Goal: Navigation & Orientation: Find specific page/section

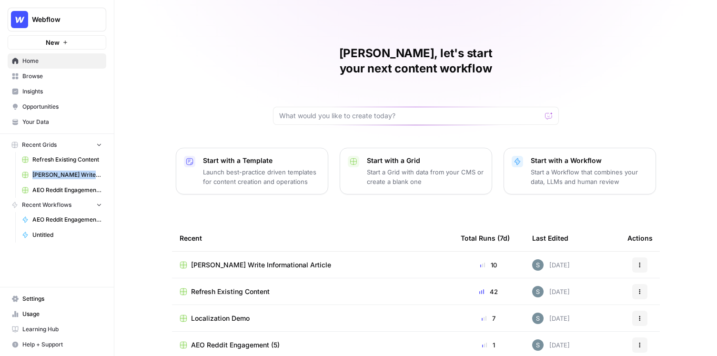
click at [70, 123] on span "Your Data" at bounding box center [62, 122] width 80 height 9
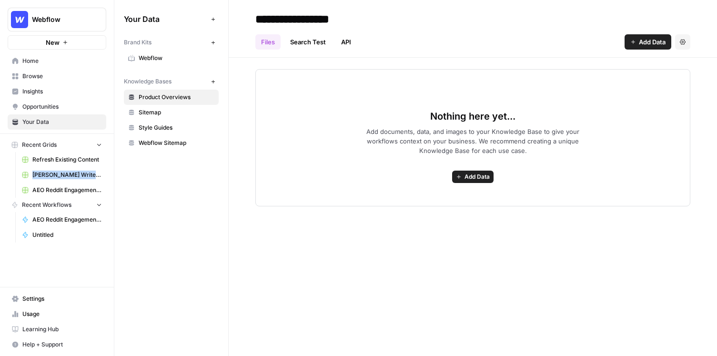
click at [163, 61] on span "Webflow" at bounding box center [177, 58] width 76 height 9
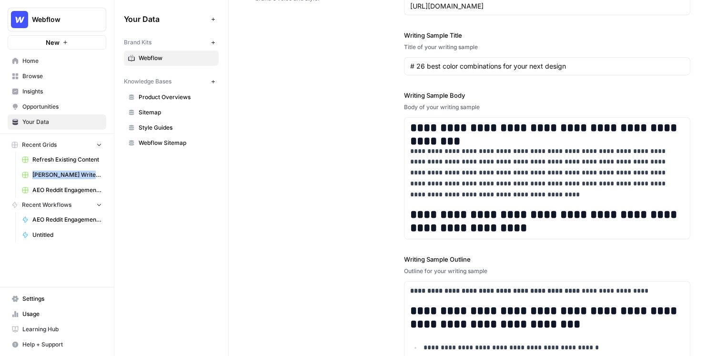
scroll to position [1152, 0]
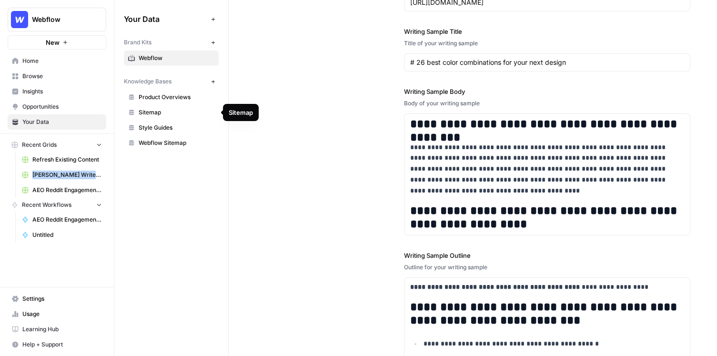
click at [145, 118] on link "Sitemap" at bounding box center [171, 112] width 95 height 15
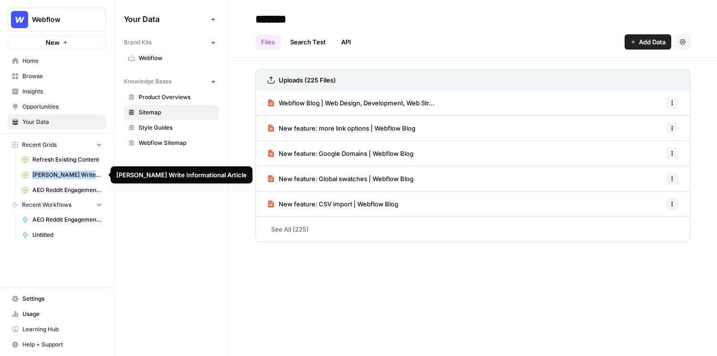
click at [77, 174] on span "[PERSON_NAME] Write Informational Article" at bounding box center [67, 174] width 70 height 9
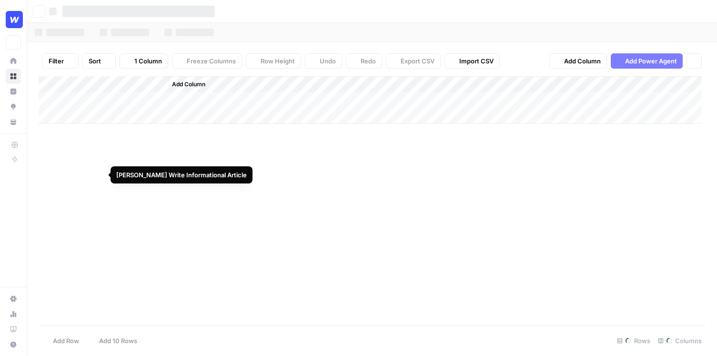
click at [77, 174] on div "Webflow New Home Browse Insights Opportunities Your Data Recent Grids Refresh E…" at bounding box center [358, 178] width 717 height 356
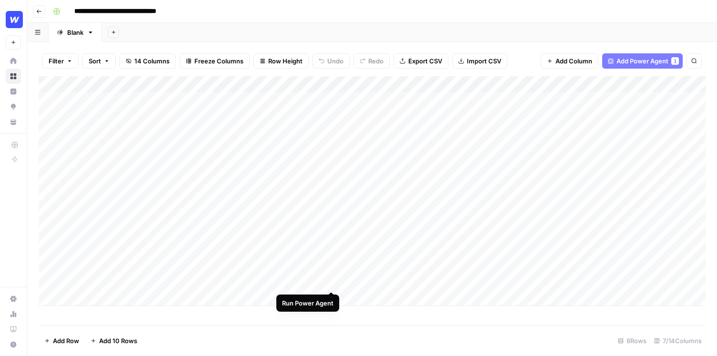
click at [333, 275] on div "Add Column" at bounding box center [372, 191] width 667 height 230
click at [320, 83] on div "Add Column" at bounding box center [372, 191] width 667 height 230
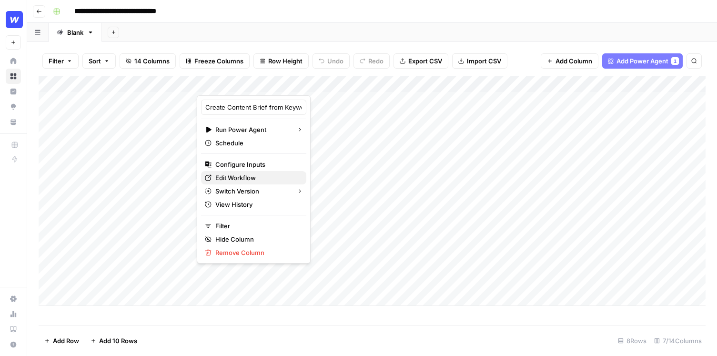
click at [253, 180] on span "Edit Workflow" at bounding box center [256, 178] width 83 height 10
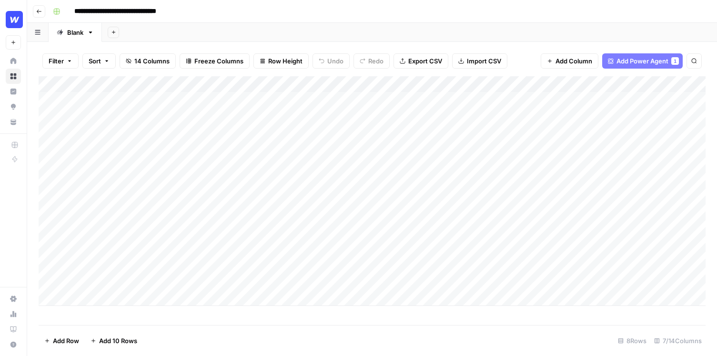
click at [36, 13] on icon "button" at bounding box center [39, 12] width 6 height 6
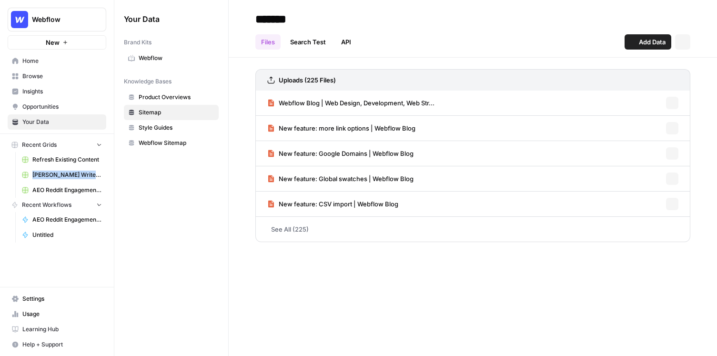
click at [13, 21] on img "Workspace: Webflow" at bounding box center [19, 19] width 17 height 17
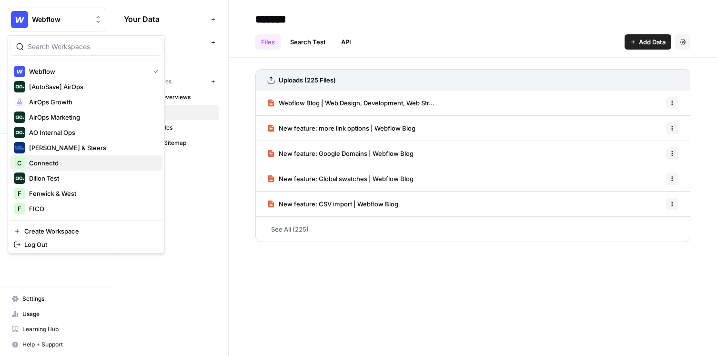
click at [48, 163] on span "Connectd" at bounding box center [92, 163] width 126 height 10
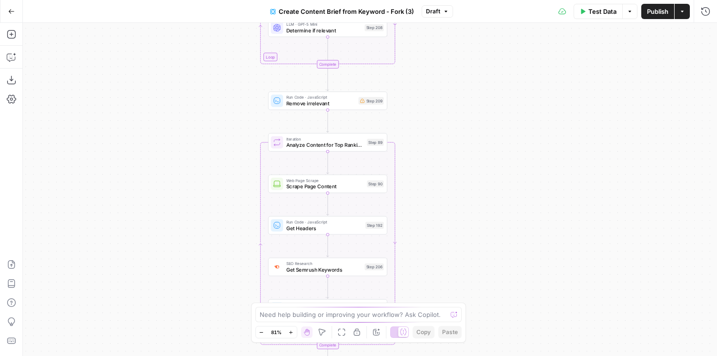
drag, startPoint x: 443, startPoint y: 118, endPoint x: 430, endPoint y: 254, distance: 136.8
click at [430, 254] on div "Workflow Input Settings Inputs Google Search Perform Google Search Step 51 Loop…" at bounding box center [370, 189] width 694 height 333
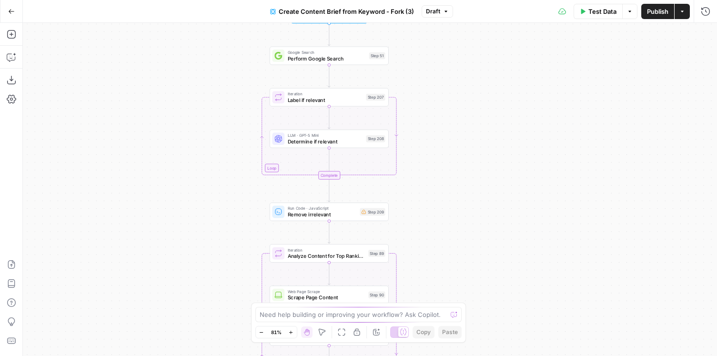
drag, startPoint x: 437, startPoint y: 107, endPoint x: 439, endPoint y: 215, distance: 108.1
click at [439, 215] on div "Workflow Input Settings Inputs Google Search Perform Google Search Step 51 Loop…" at bounding box center [370, 189] width 694 height 333
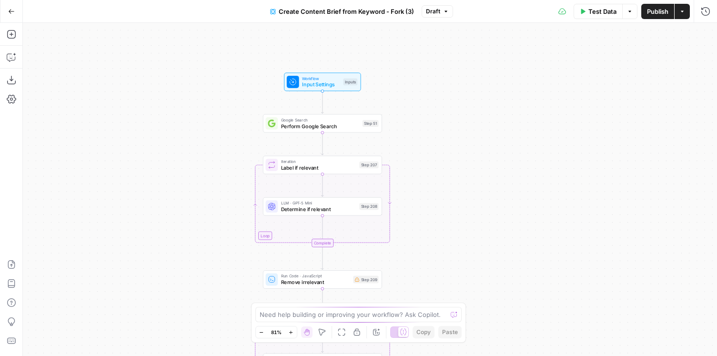
drag, startPoint x: 450, startPoint y: 164, endPoint x: 442, endPoint y: 230, distance: 66.6
click at [443, 231] on div "Workflow Input Settings Inputs Google Search Perform Google Search Step 51 Loop…" at bounding box center [370, 189] width 694 height 333
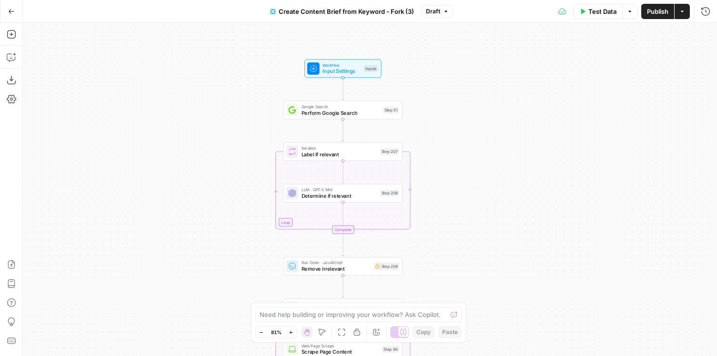
drag, startPoint x: 411, startPoint y: 192, endPoint x: 432, endPoint y: 179, distance: 24.2
click at [432, 179] on div "Workflow Input Settings Inputs Google Search Perform Google Search Step 51 Loop…" at bounding box center [370, 189] width 694 height 333
click at [334, 72] on span "Input Settings" at bounding box center [341, 71] width 38 height 8
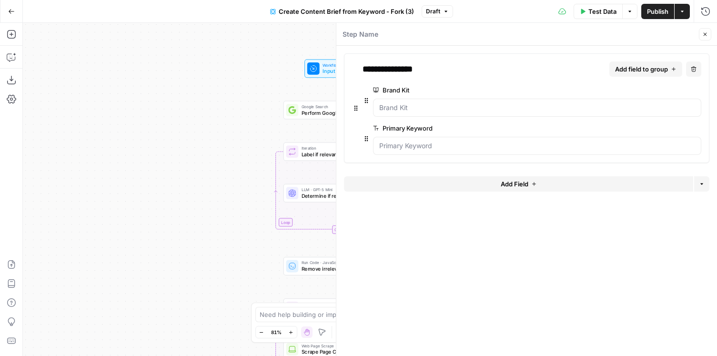
click at [706, 33] on icon "button" at bounding box center [704, 34] width 3 height 3
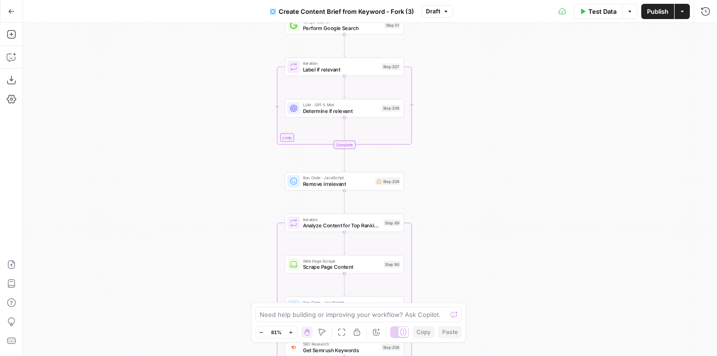
drag, startPoint x: 466, startPoint y: 136, endPoint x: 468, endPoint y: 51, distance: 84.8
click at [468, 51] on div "Workflow Input Settings Inputs Google Search Perform Google Search Step 51 Loop…" at bounding box center [370, 189] width 694 height 333
click at [350, 114] on span "Determine if relevant" at bounding box center [340, 111] width 75 height 8
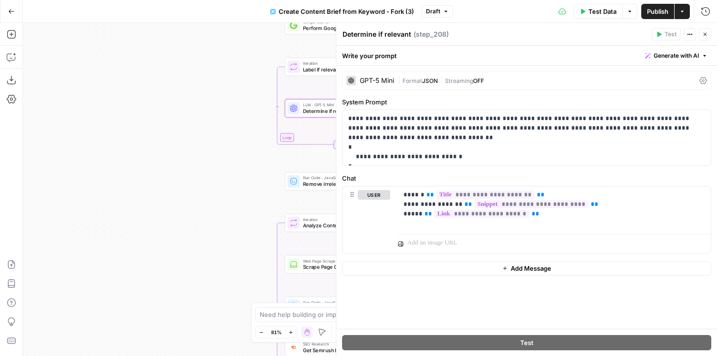
click at [706, 35] on icon "button" at bounding box center [705, 34] width 6 height 6
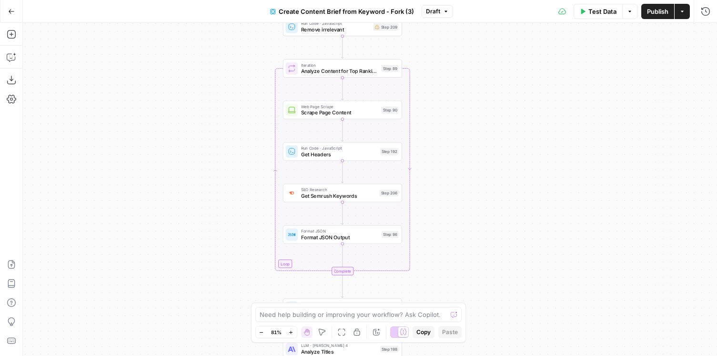
drag, startPoint x: 450, startPoint y: 210, endPoint x: 448, endPoint y: 48, distance: 161.9
click at [448, 48] on div "Workflow Input Settings Inputs Google Search Perform Google Search Step 51 Loop…" at bounding box center [370, 189] width 694 height 333
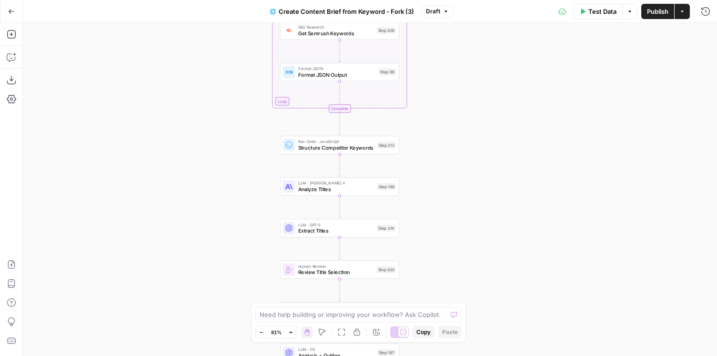
drag, startPoint x: 436, startPoint y: 263, endPoint x: 433, endPoint y: 109, distance: 154.8
click at [433, 109] on div "Workflow Input Settings Inputs Google Search Perform Google Search Step 51 Loop…" at bounding box center [370, 189] width 694 height 333
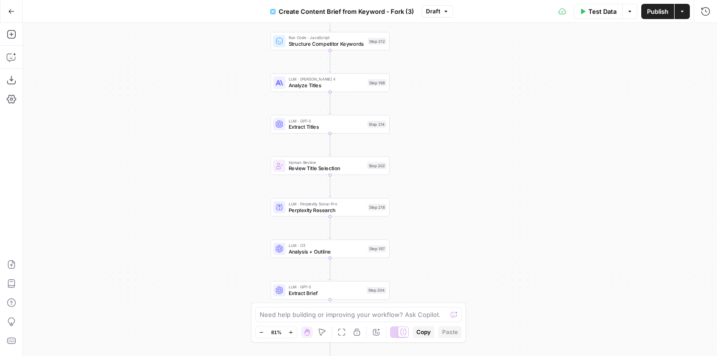
drag, startPoint x: 434, startPoint y: 201, endPoint x: 425, endPoint y: 95, distance: 106.1
click at [425, 95] on div "Workflow Input Settings Inputs Google Search Perform Google Search Step 51 Loop…" at bounding box center [370, 189] width 694 height 333
click at [11, 38] on icon "button" at bounding box center [11, 34] width 9 height 9
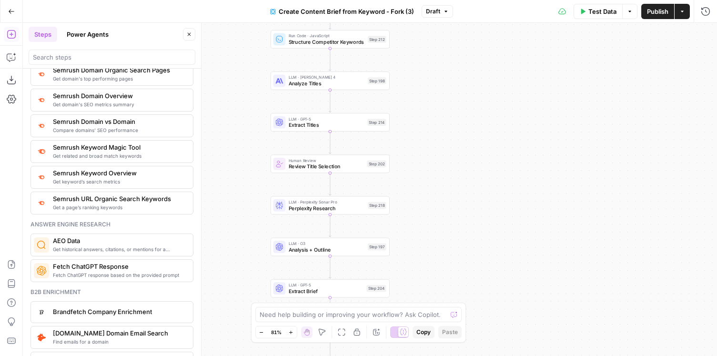
scroll to position [1160, 0]
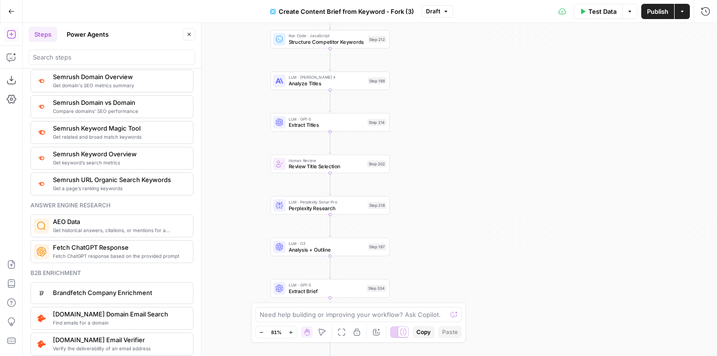
click at [92, 38] on button "Power Agents" at bounding box center [87, 34] width 53 height 15
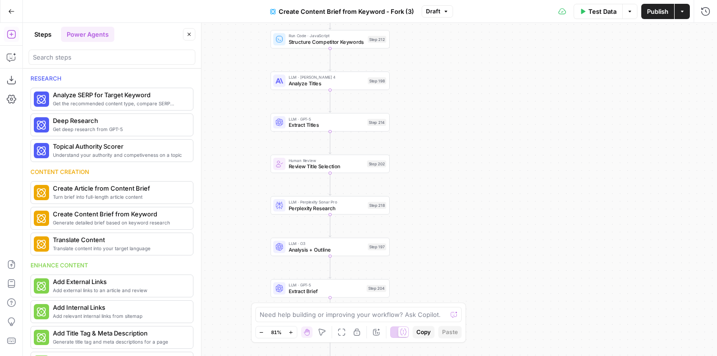
click at [189, 32] on icon "button" at bounding box center [189, 34] width 6 height 6
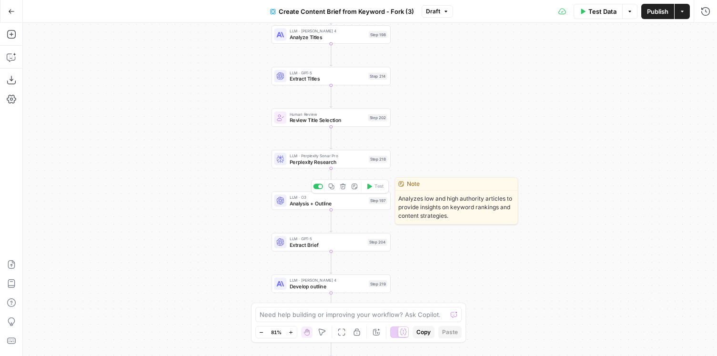
click at [339, 202] on span "Analysis + Outline" at bounding box center [328, 204] width 76 height 8
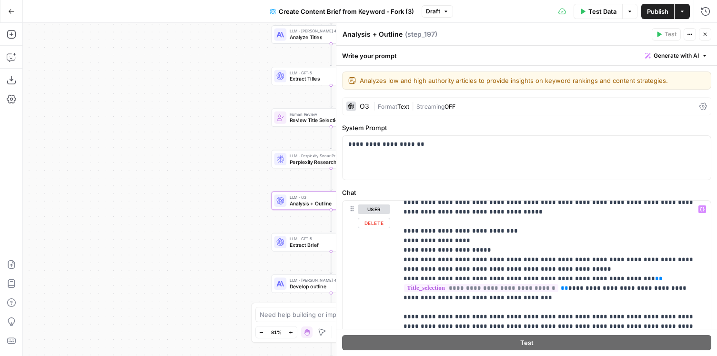
scroll to position [627, 0]
click at [703, 33] on icon "button" at bounding box center [704, 34] width 3 height 3
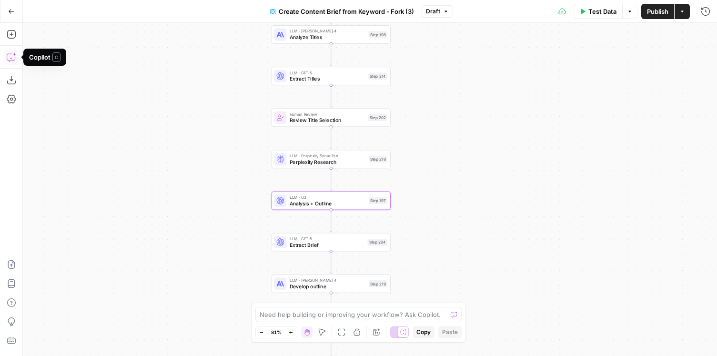
click at [11, 61] on icon "button" at bounding box center [12, 57] width 10 height 10
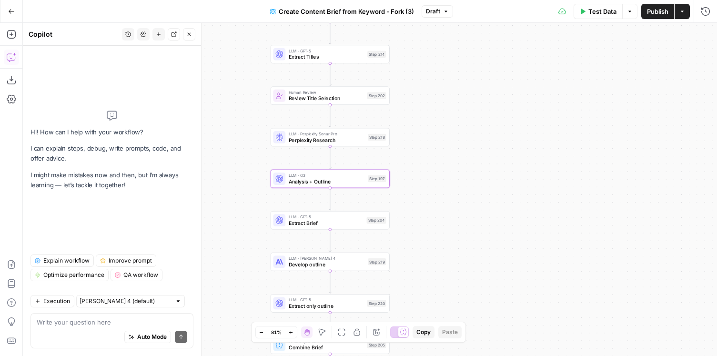
drag, startPoint x: 419, startPoint y: 230, endPoint x: 418, endPoint y: 208, distance: 21.9
click at [418, 208] on div "Workflow Input Settings Inputs Google Search Perform Google Search Step 51 Loop…" at bounding box center [370, 189] width 694 height 333
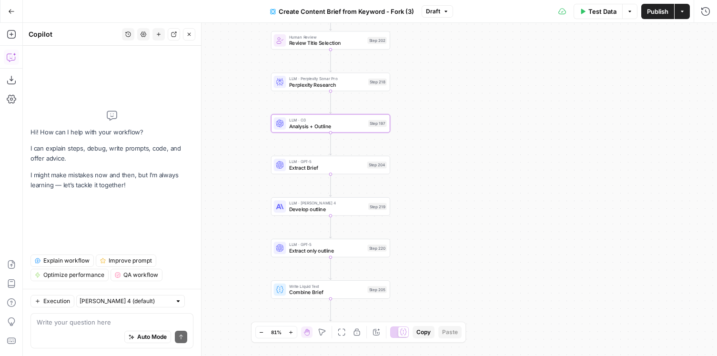
drag, startPoint x: 416, startPoint y: 186, endPoint x: 416, endPoint y: 131, distance: 55.2
click at [416, 131] on div "Workflow Input Settings Inputs Google Search Perform Google Search Step 51 Loop…" at bounding box center [370, 189] width 694 height 333
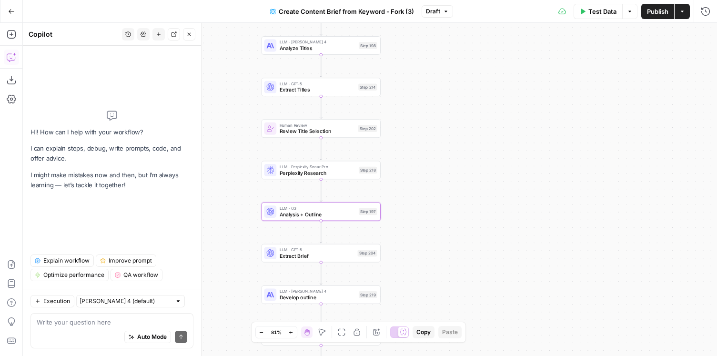
drag, startPoint x: 491, startPoint y: 130, endPoint x: 481, endPoint y: 219, distance: 88.6
click at [481, 219] on div "Workflow Input Settings Inputs Google Search Perform Google Search Step 51 Loop…" at bounding box center [370, 189] width 694 height 333
click at [681, 14] on button "Actions" at bounding box center [681, 11] width 15 height 15
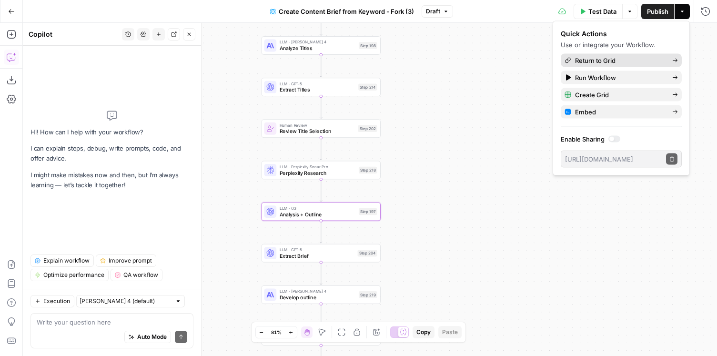
click at [624, 61] on span "Return to Grid" at bounding box center [620, 61] width 90 height 10
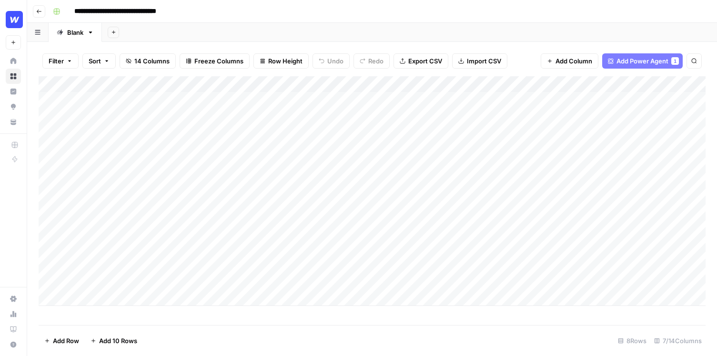
click at [331, 271] on div "Add Column" at bounding box center [372, 191] width 667 height 230
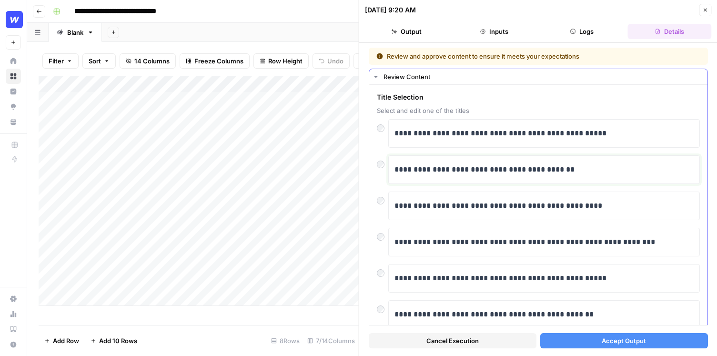
click at [595, 171] on p "**********" at bounding box center [543, 169] width 299 height 12
click at [638, 338] on span "Accept Output" at bounding box center [623, 341] width 44 height 10
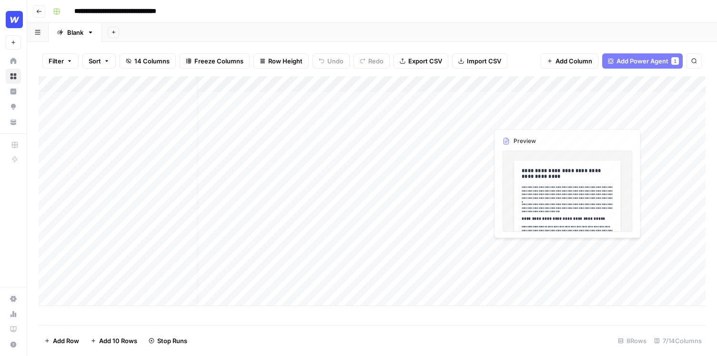
scroll to position [0, 60]
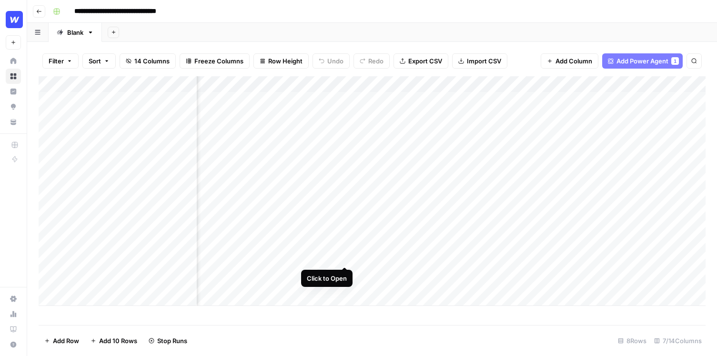
click at [345, 247] on div "Add Column" at bounding box center [372, 191] width 667 height 230
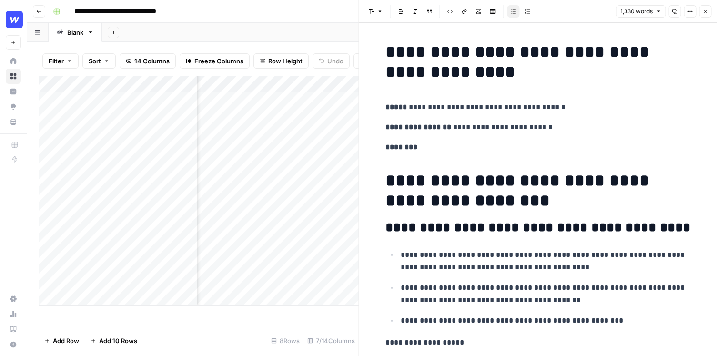
drag, startPoint x: 613, startPoint y: 141, endPoint x: 585, endPoint y: 136, distance: 28.6
click at [578, 121] on p "**********" at bounding box center [537, 127] width 305 height 12
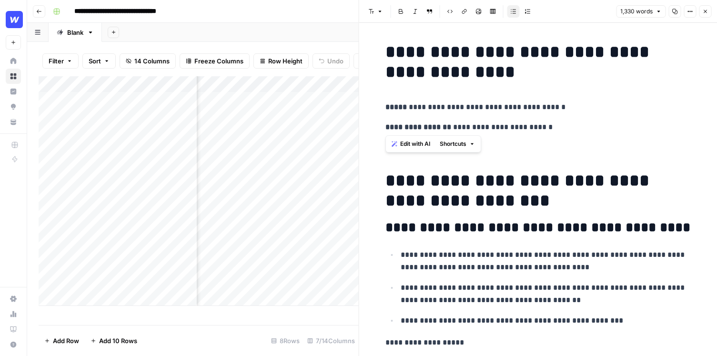
click at [573, 124] on p "**********" at bounding box center [537, 127] width 305 height 12
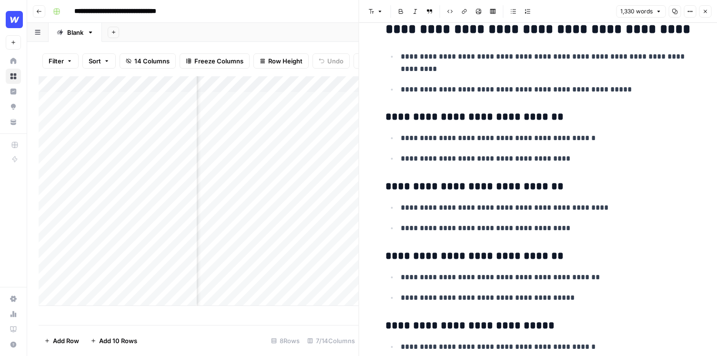
scroll to position [2733, 0]
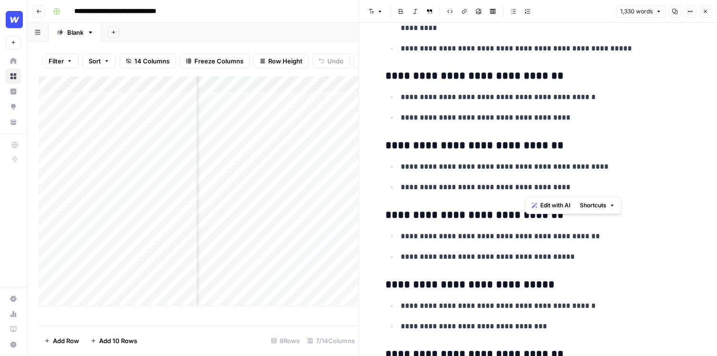
drag, startPoint x: 559, startPoint y: 194, endPoint x: 521, endPoint y: 194, distance: 38.6
click at [521, 193] on p "**********" at bounding box center [546, 187] width 290 height 12
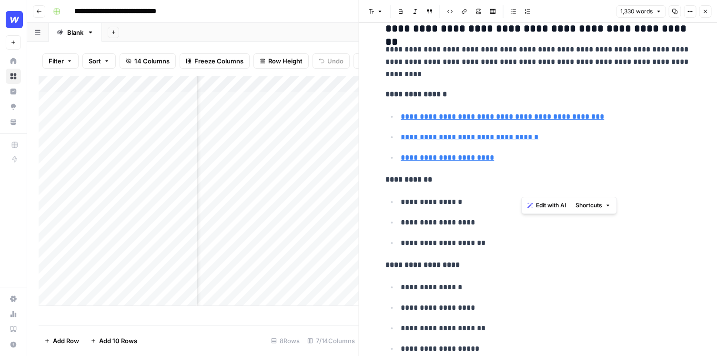
scroll to position [4283, 0]
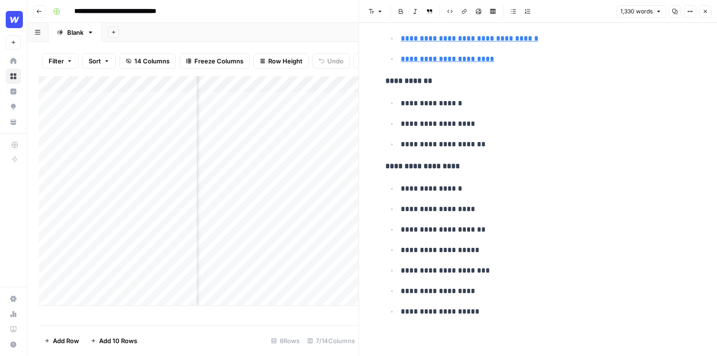
click at [488, 134] on ul "**********" at bounding box center [537, 124] width 305 height 54
click at [701, 14] on button "Close" at bounding box center [705, 11] width 12 height 12
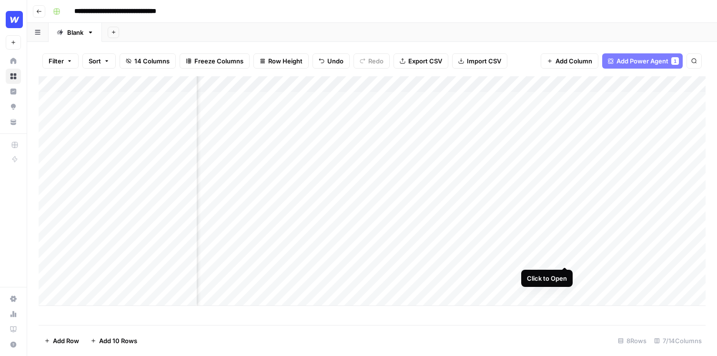
click at [566, 248] on div "Add Column" at bounding box center [372, 191] width 667 height 230
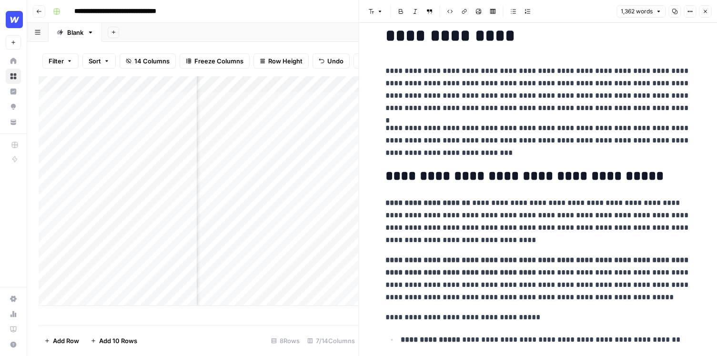
scroll to position [40, 0]
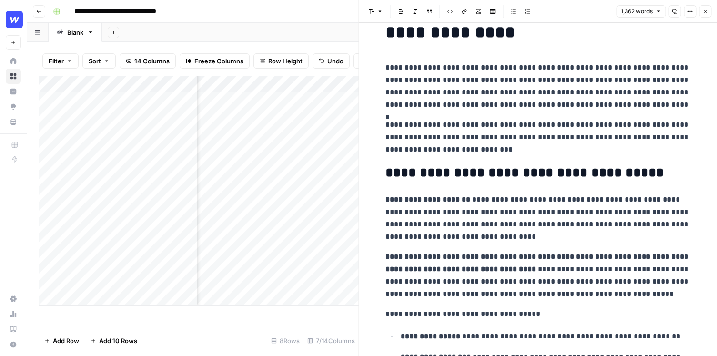
click at [518, 226] on p "**********" at bounding box center [537, 218] width 305 height 50
click at [518, 233] on p "**********" at bounding box center [537, 218] width 305 height 50
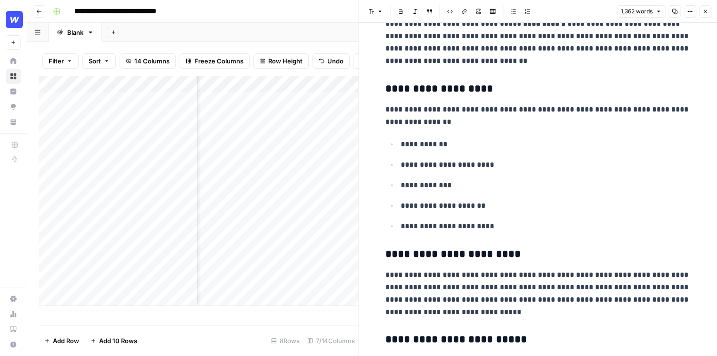
scroll to position [502, 0]
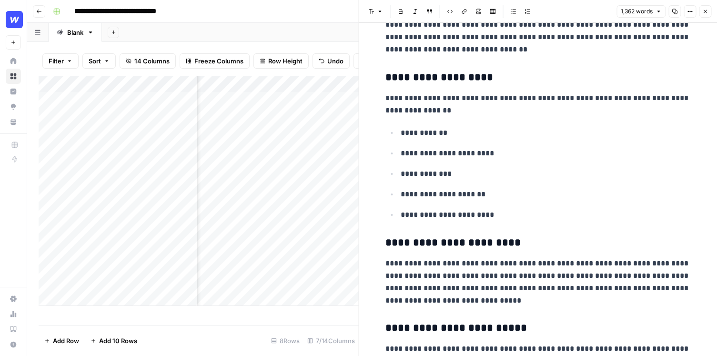
click at [704, 9] on icon "button" at bounding box center [705, 12] width 6 height 6
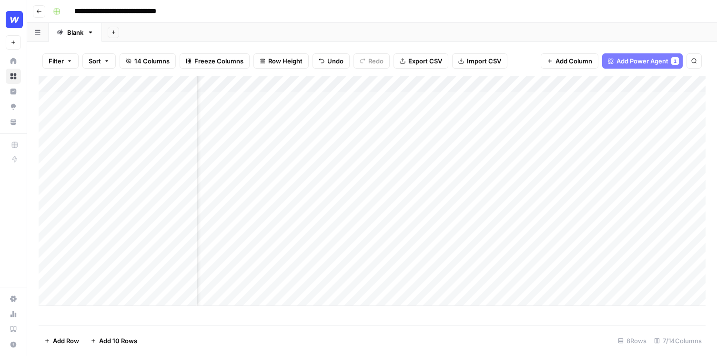
click at [412, 319] on div "Add Column" at bounding box center [372, 200] width 667 height 249
click at [11, 15] on img "Workspace: Webflow" at bounding box center [14, 19] width 17 height 17
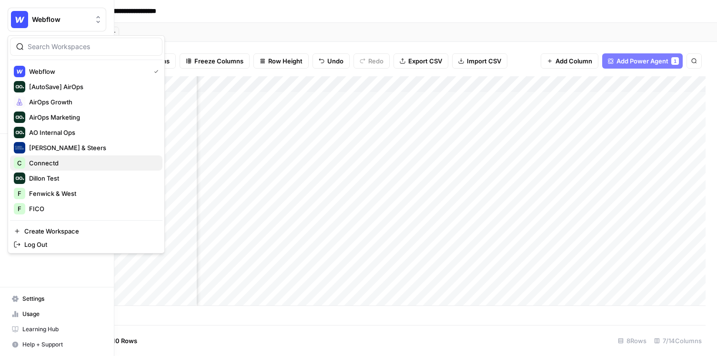
click at [87, 159] on span "Connectd" at bounding box center [92, 163] width 126 height 10
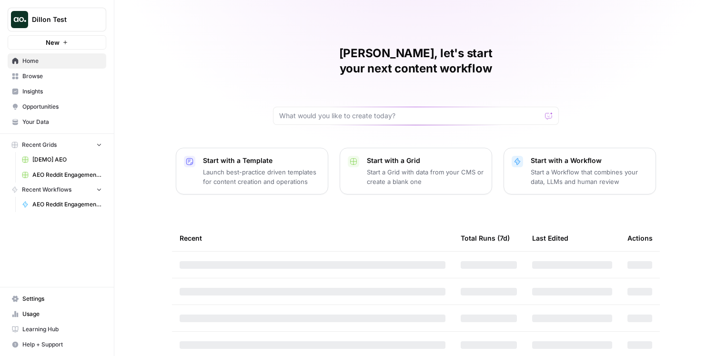
click at [37, 104] on span "Opportunities" at bounding box center [62, 106] width 80 height 9
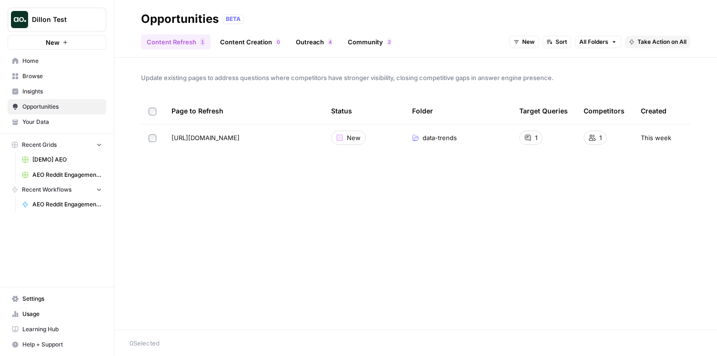
click at [321, 41] on link "Outreach 4" at bounding box center [314, 41] width 48 height 15
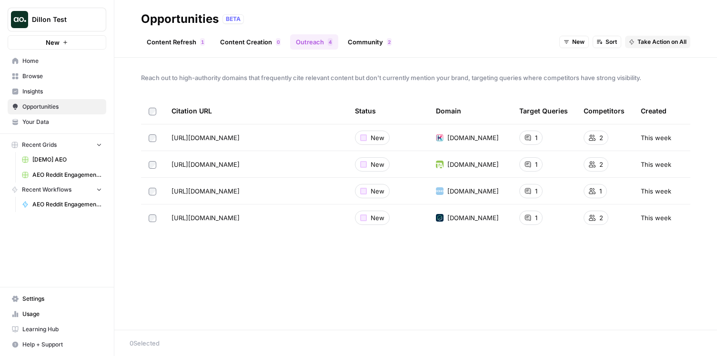
click at [59, 177] on span "AEO Reddit Engagement (1)" at bounding box center [67, 174] width 70 height 9
click at [63, 210] on link "AEO Reddit Engagement - Fork" at bounding box center [62, 204] width 89 height 15
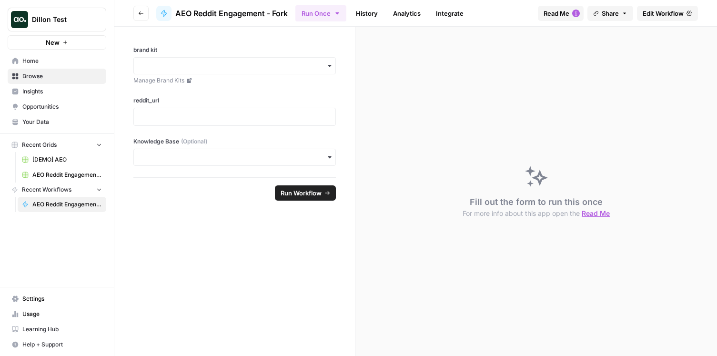
click at [63, 102] on link "Opportunities" at bounding box center [57, 106] width 99 height 15
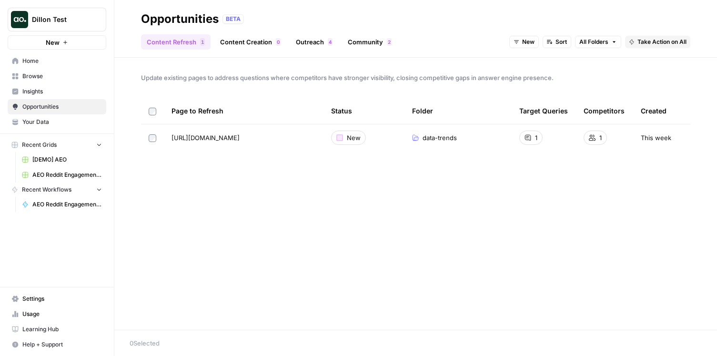
click at [62, 90] on span "Insights" at bounding box center [62, 91] width 80 height 9
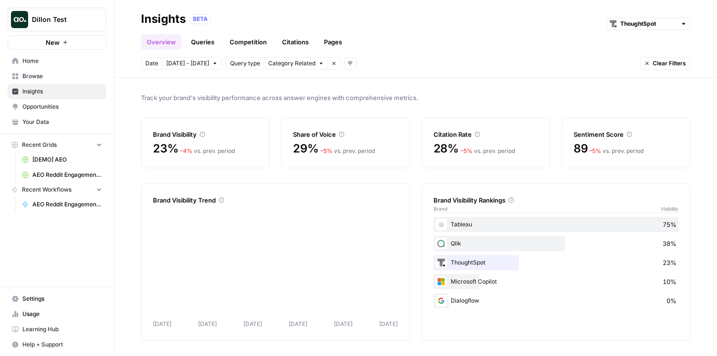
click at [47, 111] on link "Opportunities" at bounding box center [57, 106] width 99 height 15
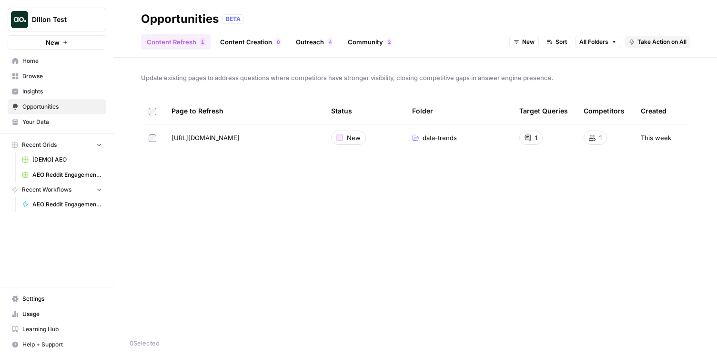
click at [49, 69] on link "Browse" at bounding box center [57, 76] width 99 height 15
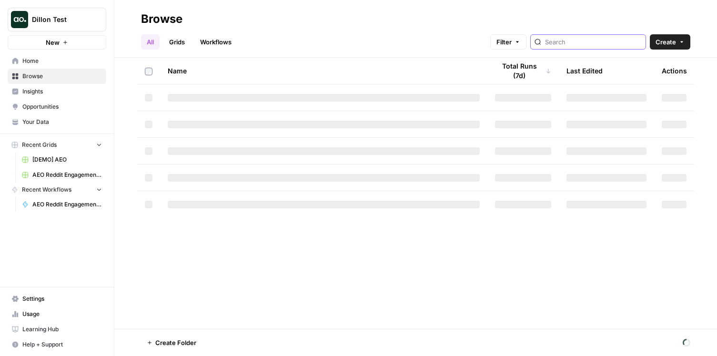
click at [589, 42] on input "search" at bounding box center [593, 42] width 97 height 10
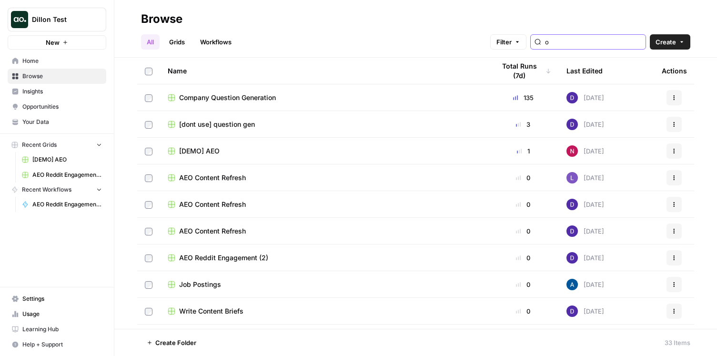
type input "o"
click at [330, 32] on div "All Grids Workflows Filter Create" at bounding box center [415, 38] width 549 height 23
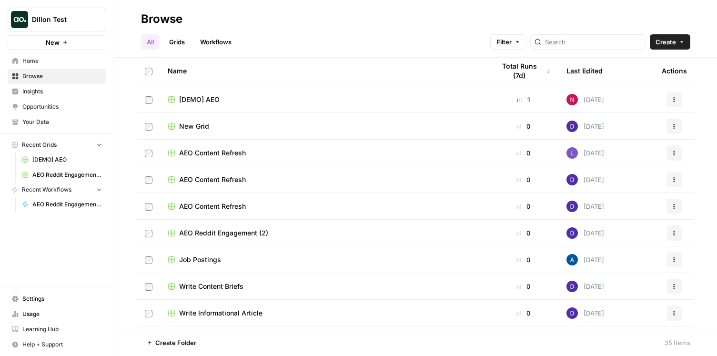
scroll to position [59, 0]
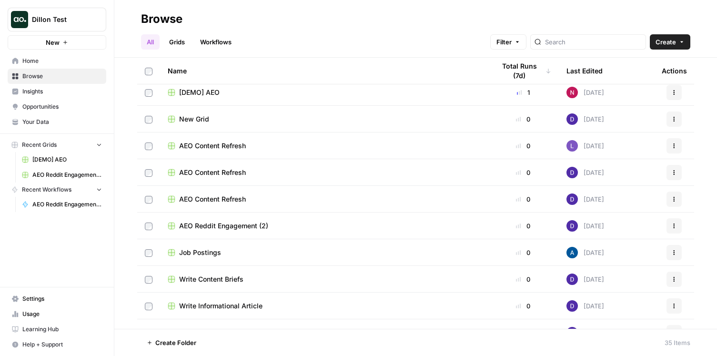
click at [248, 226] on span "AEO Reddit Engagement (2)" at bounding box center [223, 226] width 89 height 10
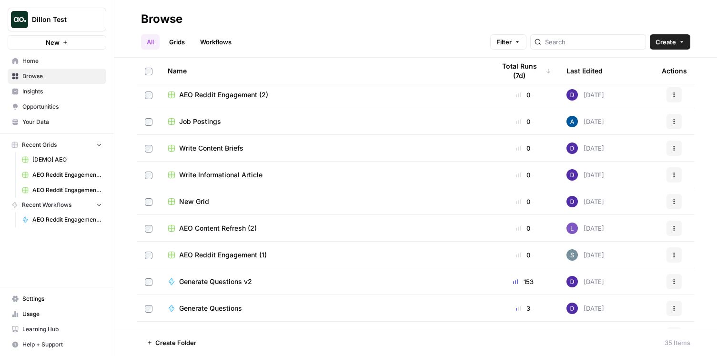
scroll to position [245, 0]
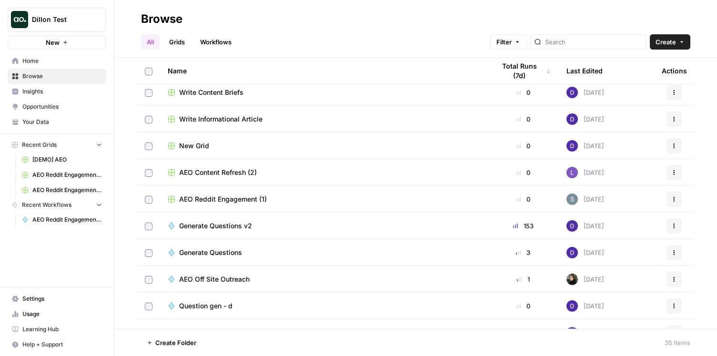
click at [230, 197] on span "AEO Reddit Engagement (1)" at bounding box center [223, 199] width 88 height 10
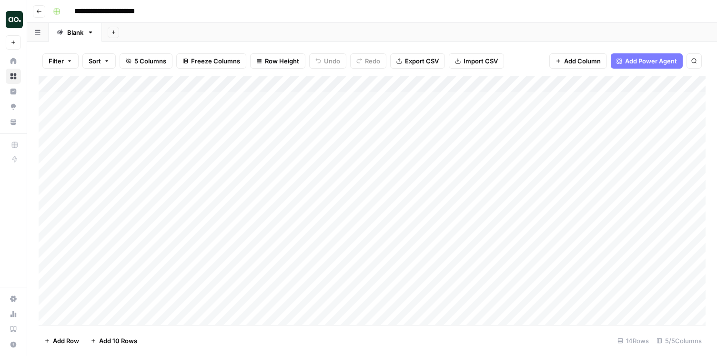
click at [244, 93] on div "Add Column" at bounding box center [372, 200] width 667 height 249
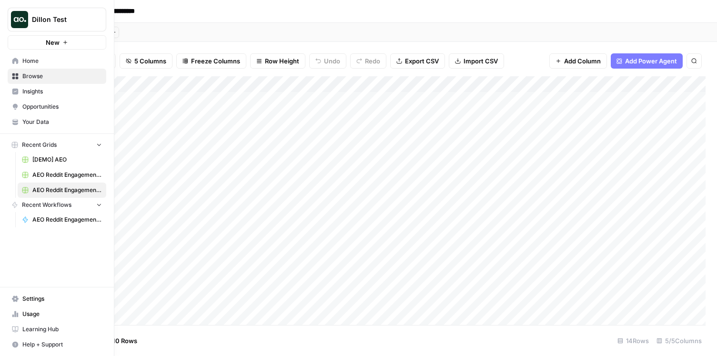
click at [16, 60] on icon at bounding box center [15, 61] width 6 height 6
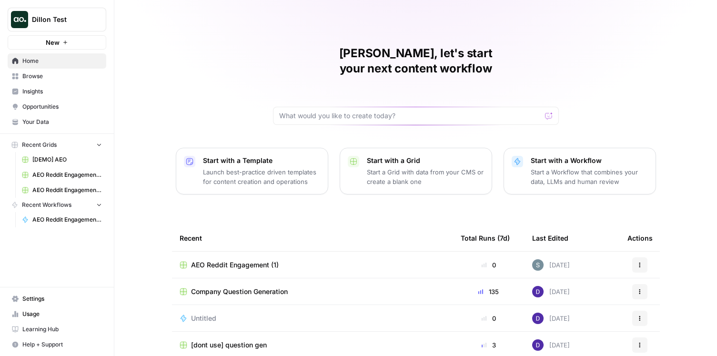
click at [64, 184] on link "AEO Reddit Engagement (1)" at bounding box center [62, 189] width 89 height 15
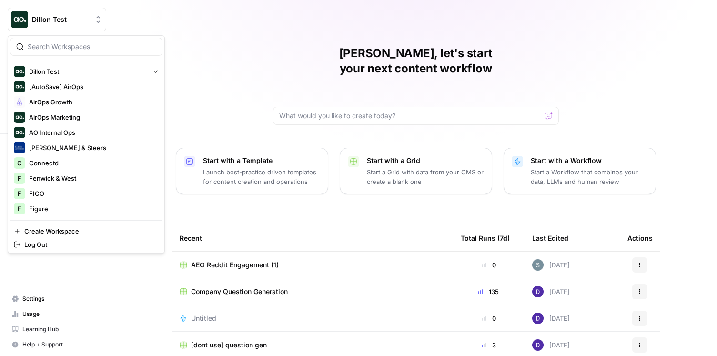
click at [61, 20] on span "Dillon Test" at bounding box center [61, 20] width 58 height 10
click at [61, 166] on span "Connectd" at bounding box center [92, 163] width 126 height 10
